Goal: Book appointment/travel/reservation

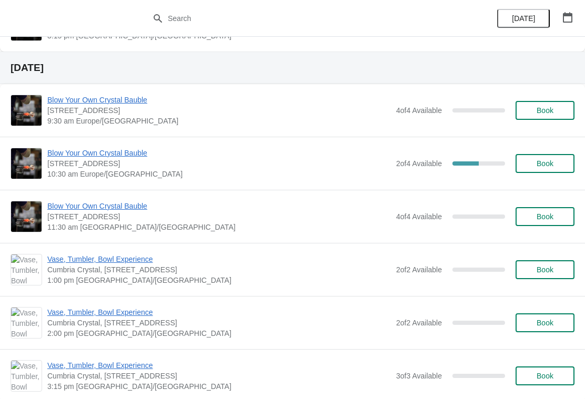
scroll to position [941, 0]
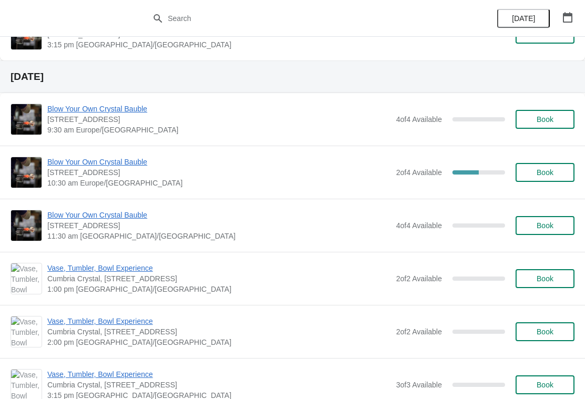
click at [570, 20] on icon "button" at bounding box center [567, 17] width 11 height 11
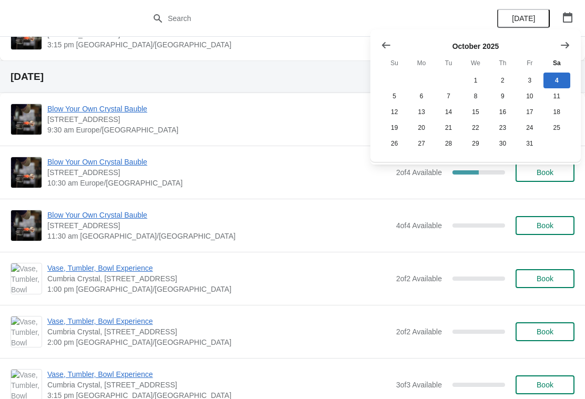
click at [567, 47] on icon "Show next month, November 2025" at bounding box center [565, 45] width 8 height 6
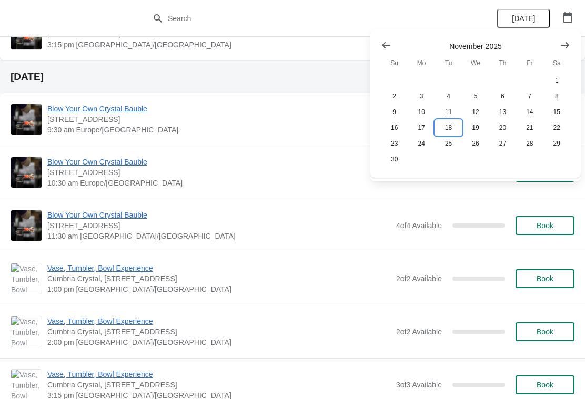
click at [451, 132] on button "18" at bounding box center [448, 128] width 27 height 16
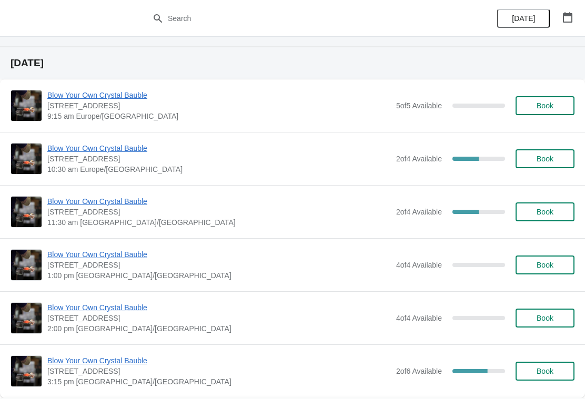
scroll to position [1188, 0]
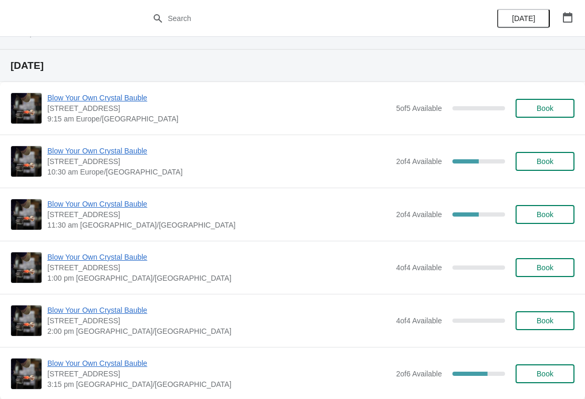
click at [552, 168] on button "Book" at bounding box center [545, 161] width 59 height 19
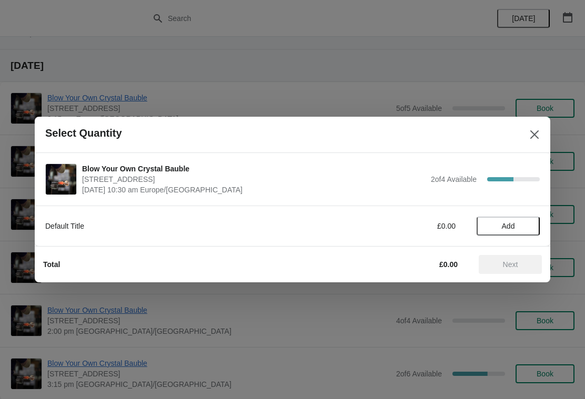
click at [518, 228] on span "Add" at bounding box center [508, 226] width 44 height 8
click at [512, 263] on span "Next" at bounding box center [510, 264] width 15 height 8
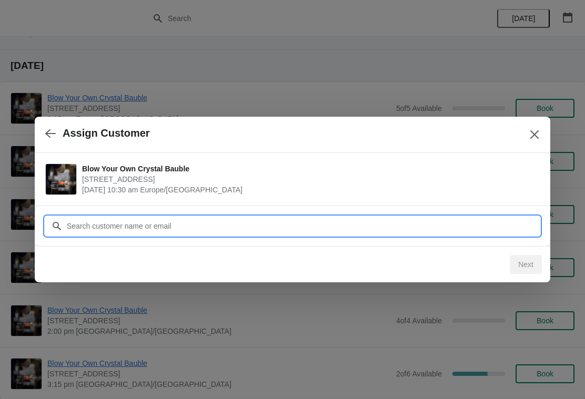
click at [230, 228] on input "Customer" at bounding box center [303, 226] width 474 height 19
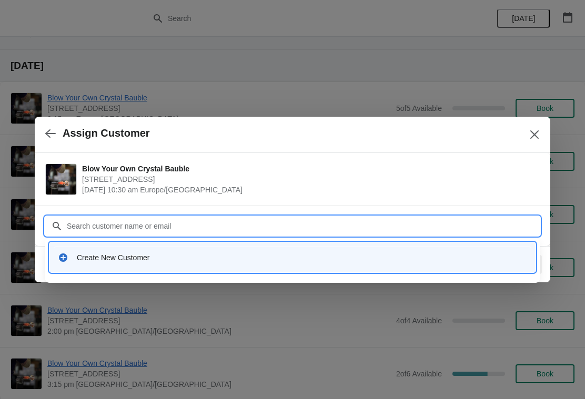
click at [67, 265] on div "Create New Customer" at bounding box center [293, 258] width 478 height 22
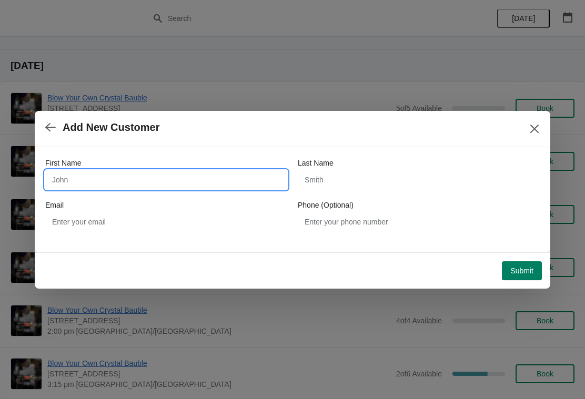
click at [114, 175] on input "First Name" at bounding box center [166, 179] width 242 height 19
type input "Mrs"
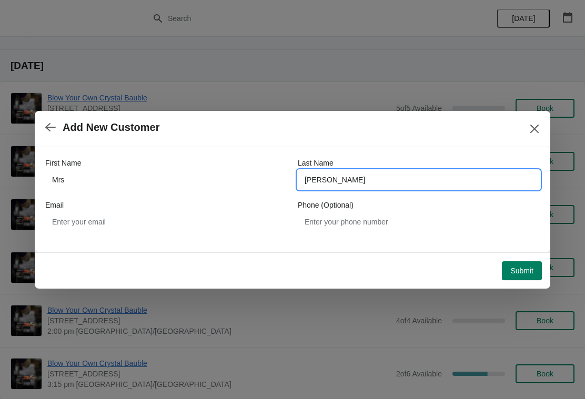
type input "[PERSON_NAME]"
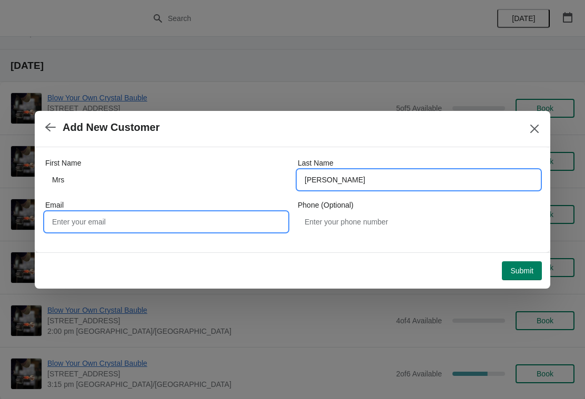
click at [184, 221] on input "Email" at bounding box center [166, 222] width 242 height 19
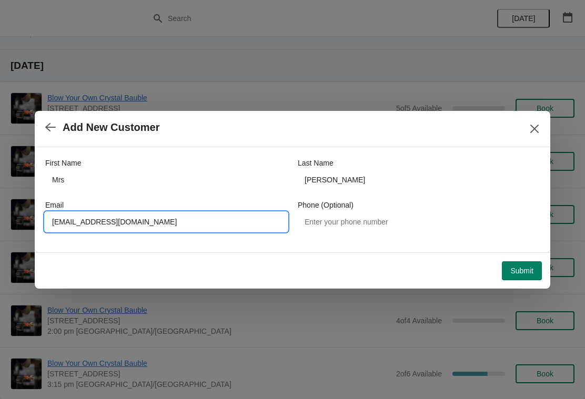
type input "[EMAIL_ADDRESS][DOMAIN_NAME]"
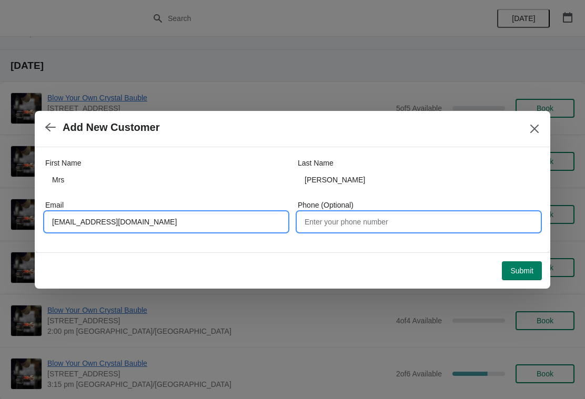
click at [329, 225] on input "Phone (Optional)" at bounding box center [419, 222] width 242 height 19
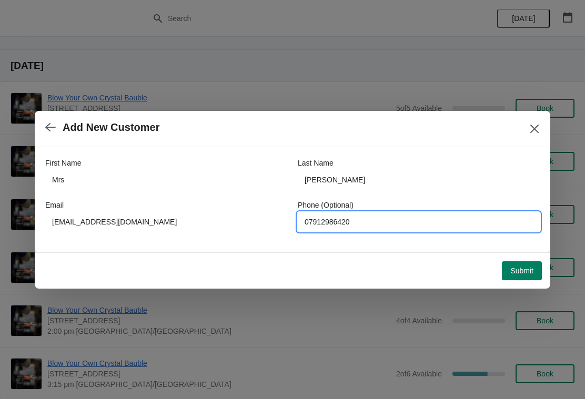
type input "07912986420"
click at [525, 277] on button "Submit" at bounding box center [522, 270] width 40 height 19
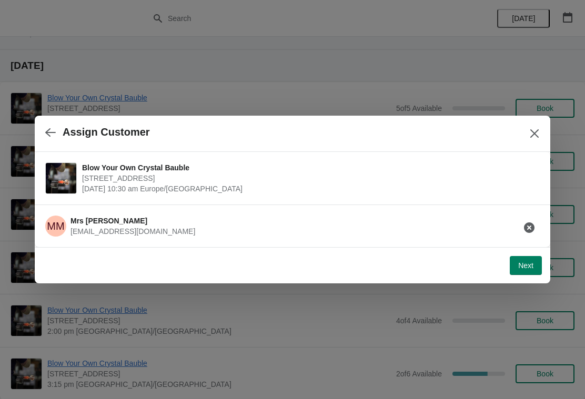
click at [529, 271] on button "Next" at bounding box center [526, 265] width 32 height 19
select select "Yes, I will collect"
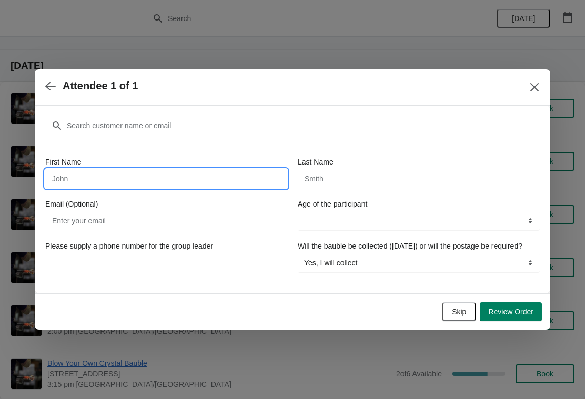
click at [217, 174] on input "First Name" at bounding box center [166, 178] width 242 height 19
type input "Mrs"
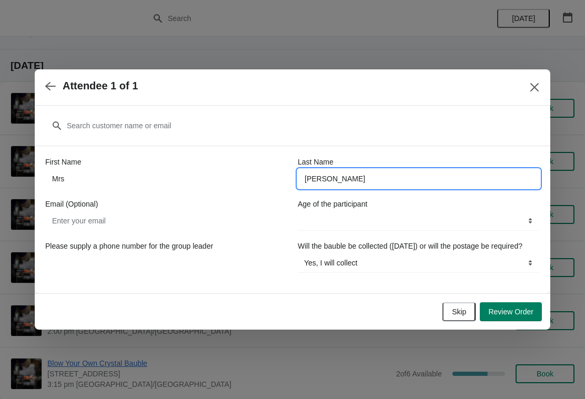
type input "[PERSON_NAME]"
click at [245, 219] on input "Email (Optional)" at bounding box center [166, 221] width 242 height 19
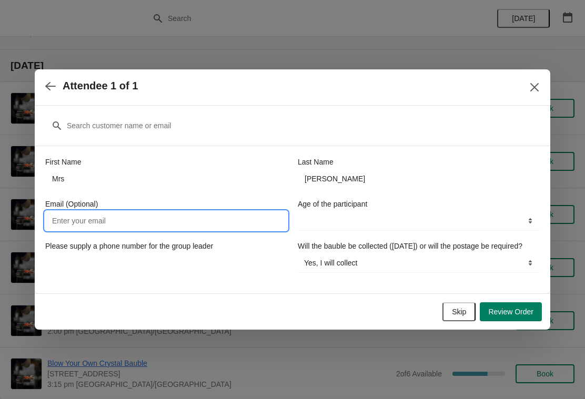
click at [195, 218] on input "Email (Optional)" at bounding box center [166, 221] width 242 height 19
paste input "[EMAIL_ADDRESS][DOMAIN_NAME]"
type input "[EMAIL_ADDRESS][DOMAIN_NAME]"
